Goal: Check status: Check status

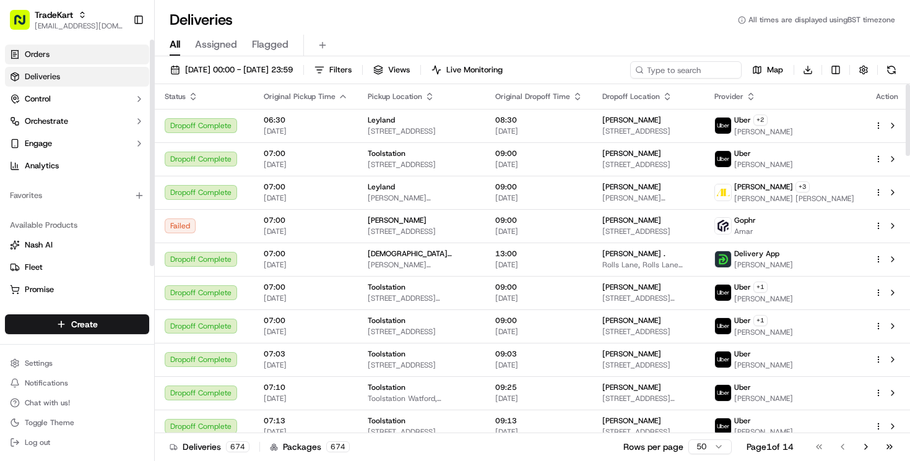
click at [38, 50] on span "Orders" at bounding box center [37, 54] width 25 height 11
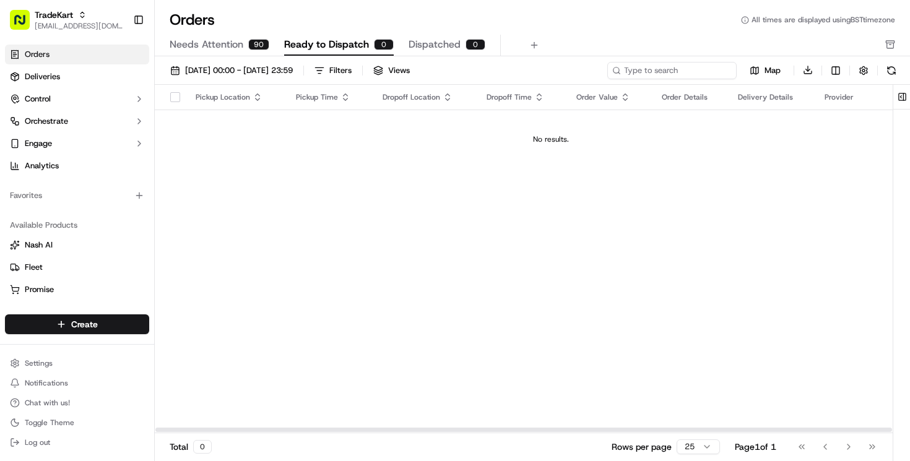
click at [658, 66] on input at bounding box center [671, 70] width 129 height 17
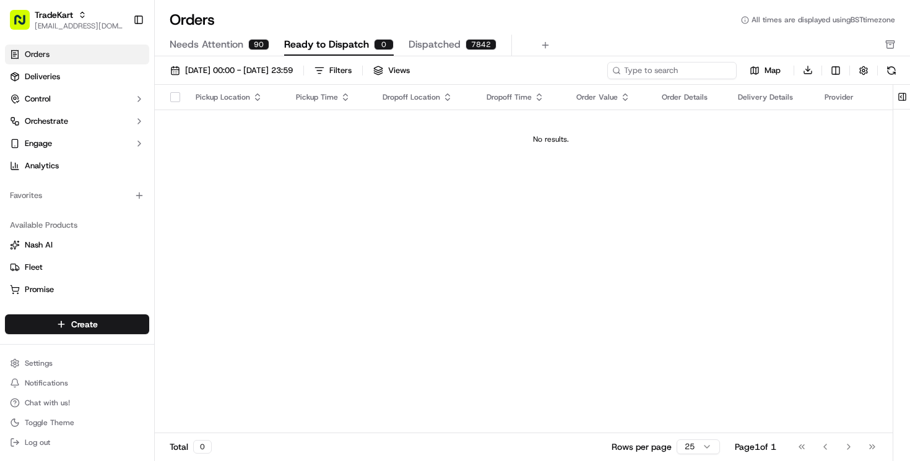
paste input "5078252"
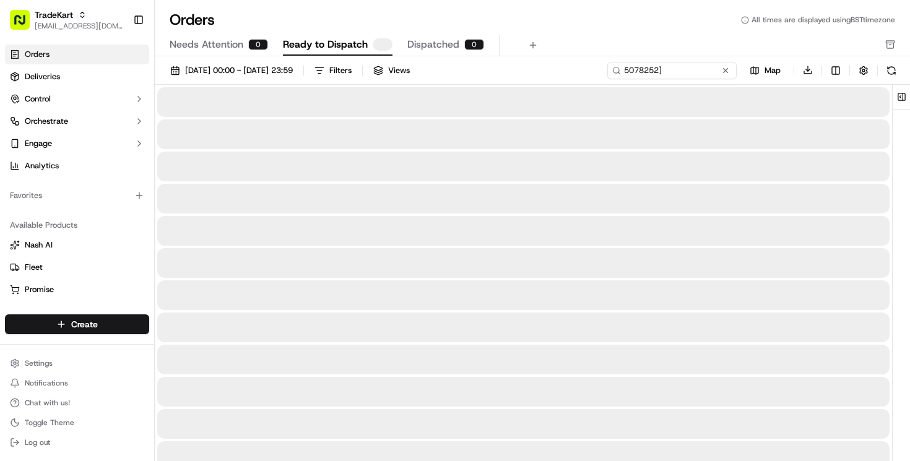
type input "5078252"
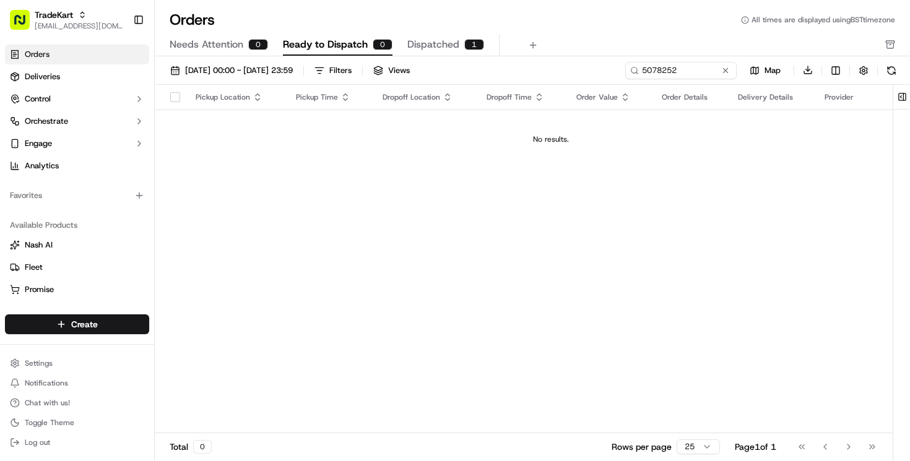
click at [464, 41] on div "1" at bounding box center [474, 44] width 20 height 11
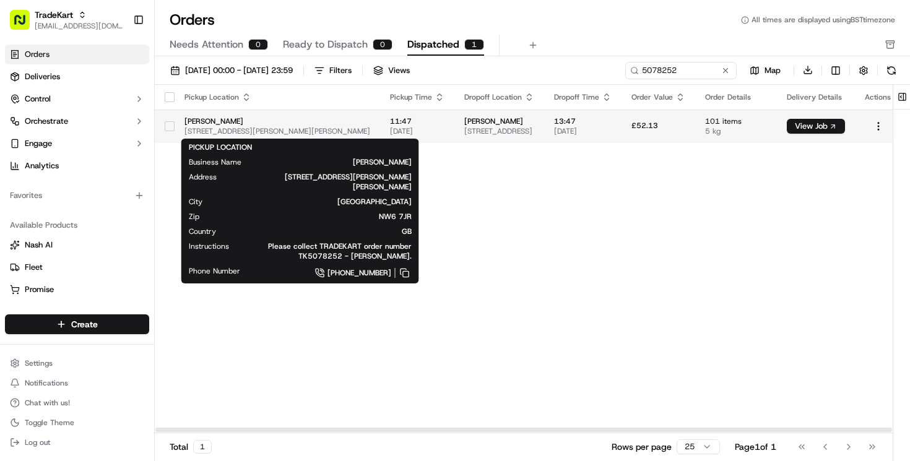
click at [303, 120] on span "[PERSON_NAME]" at bounding box center [277, 121] width 186 height 10
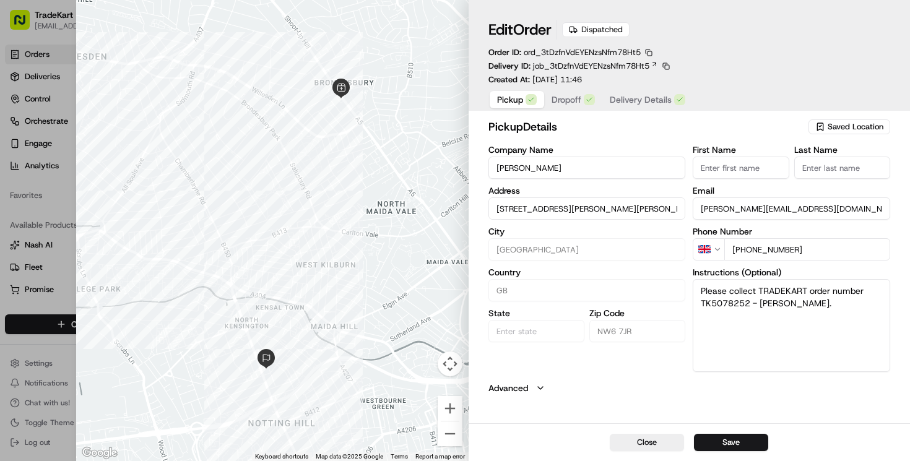
type input "+1"
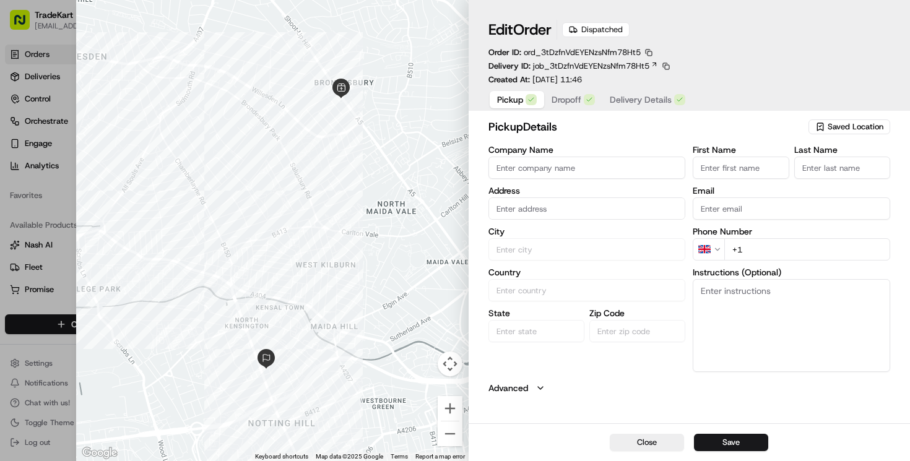
click at [43, 123] on div at bounding box center [455, 230] width 910 height 461
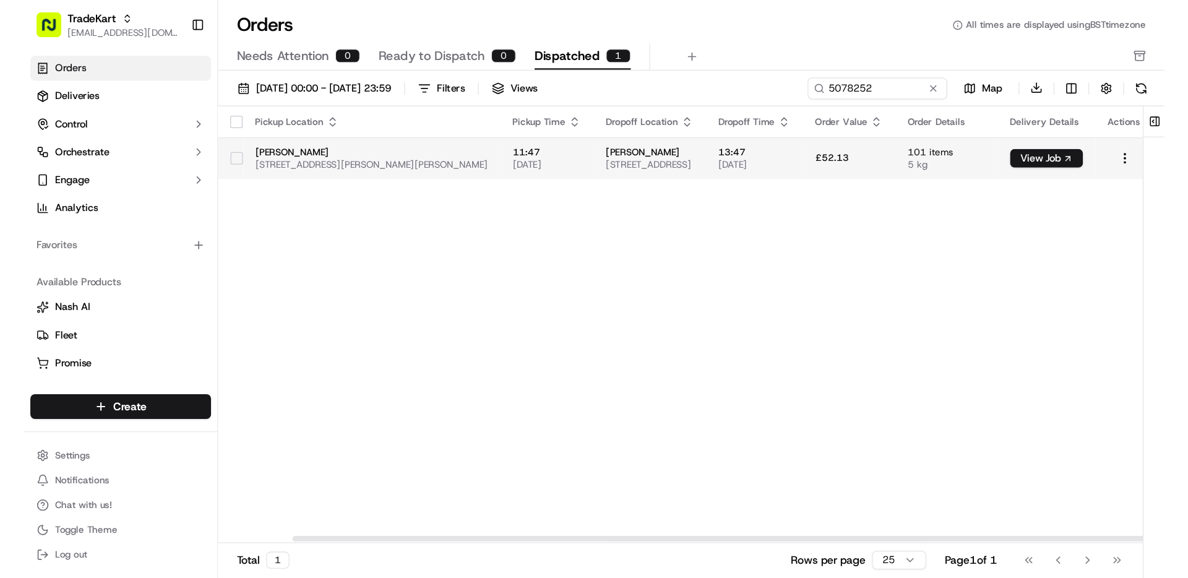
scroll to position [0, 163]
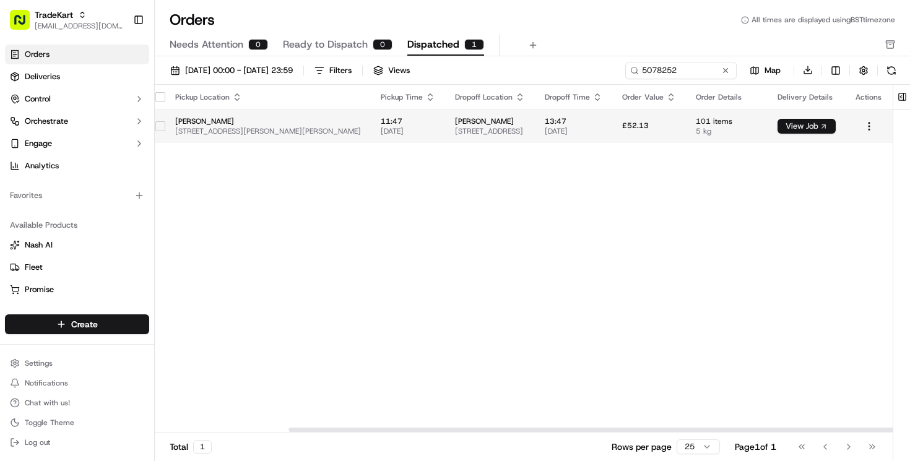
click at [797, 124] on button "View Job" at bounding box center [806, 126] width 58 height 15
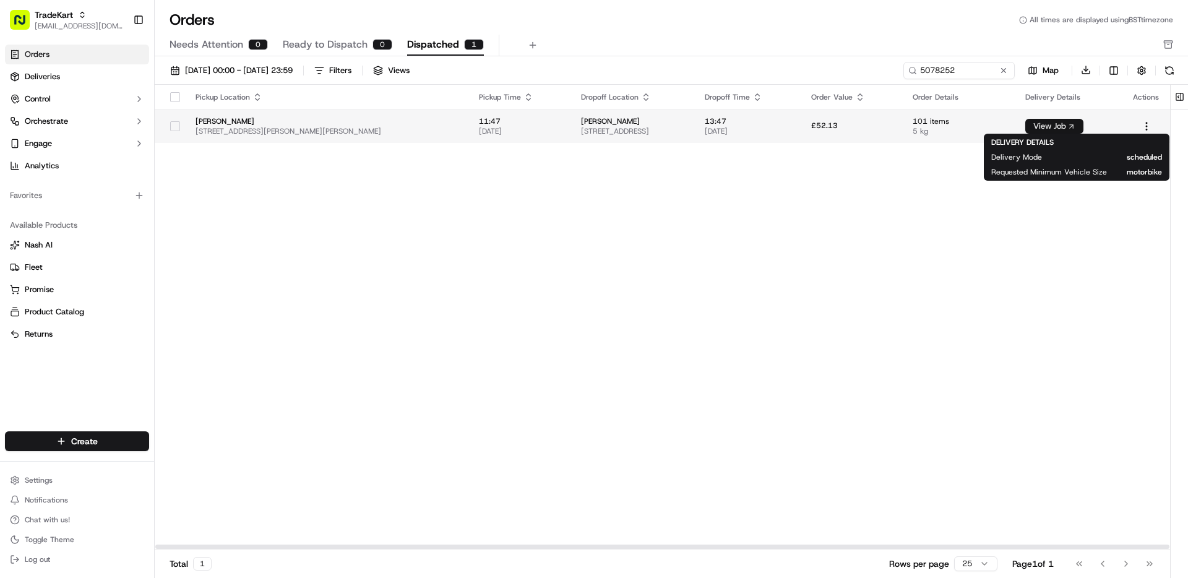
scroll to position [0, 0]
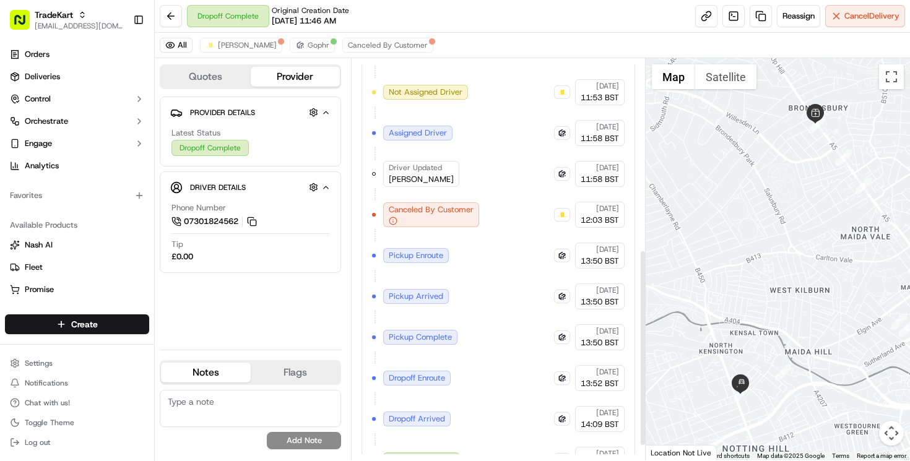
scroll to position [389, 0]
click at [308, 43] on span "Gophr" at bounding box center [319, 45] width 22 height 10
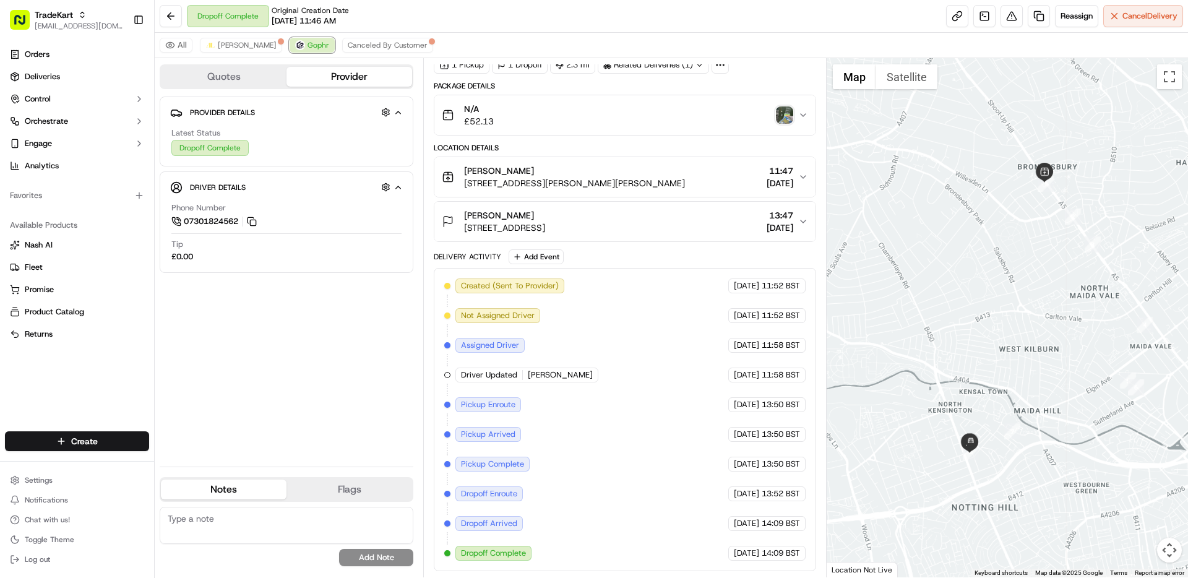
scroll to position [49, 0]
